Goal: Check status: Check status

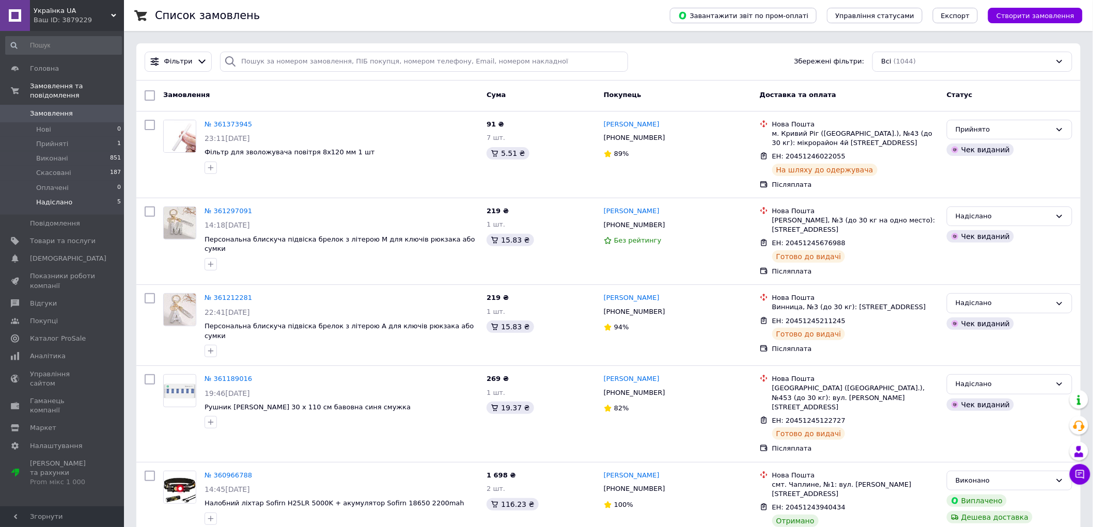
click at [63, 198] on span "Надіслано" at bounding box center [54, 202] width 36 height 9
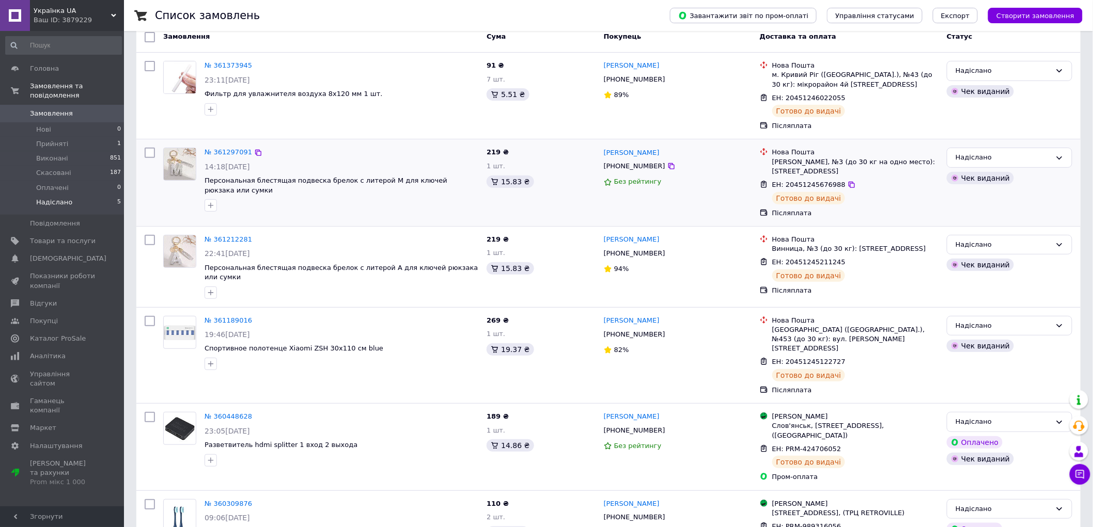
scroll to position [127, 0]
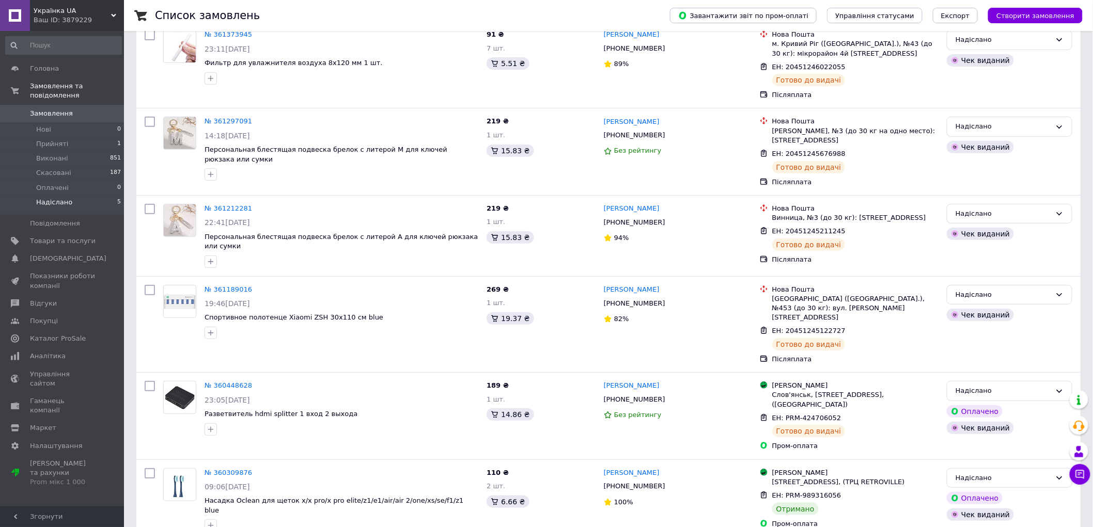
click at [51, 109] on span "Замовлення" at bounding box center [51, 113] width 43 height 9
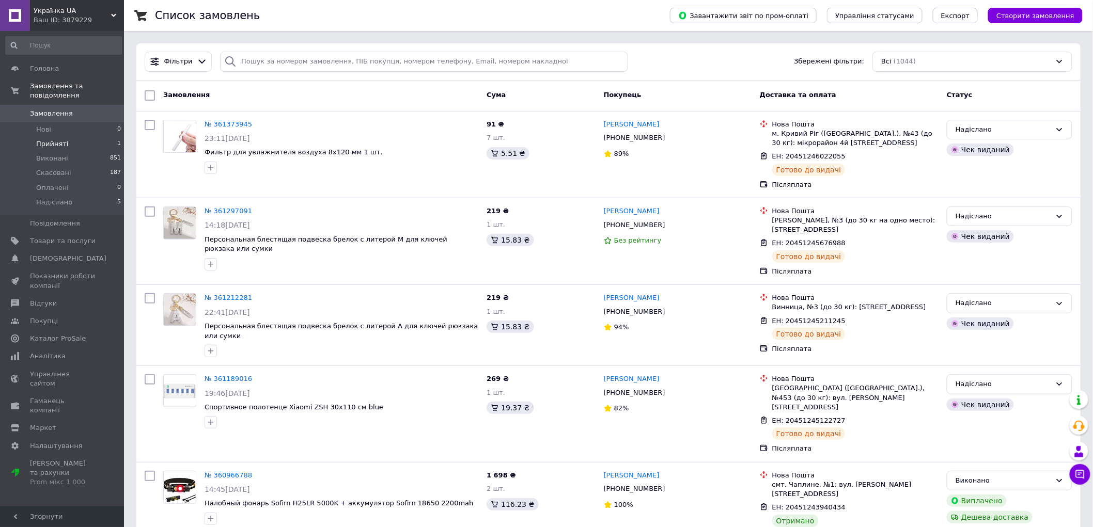
click at [54, 139] on span "Прийняті" at bounding box center [52, 143] width 32 height 9
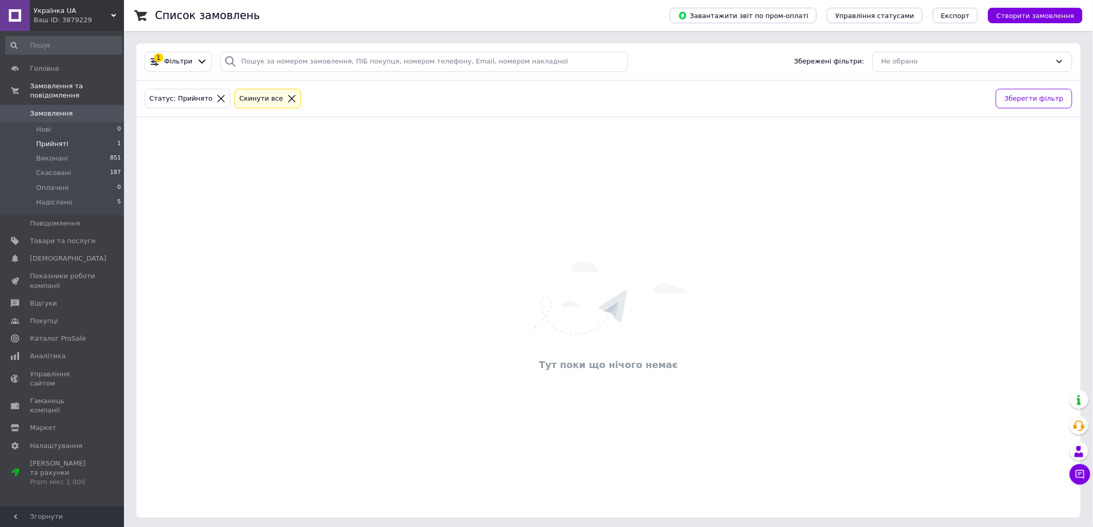
click at [50, 109] on span "Замовлення" at bounding box center [51, 113] width 43 height 9
